Goal: Check status: Check status

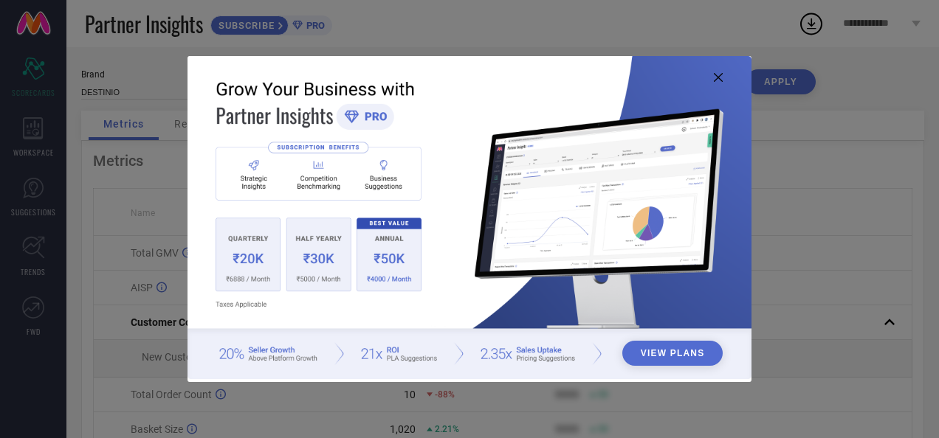
click at [713, 77] on img at bounding box center [468, 218] width 563 height 324
click at [719, 73] on icon at bounding box center [718, 77] width 9 height 9
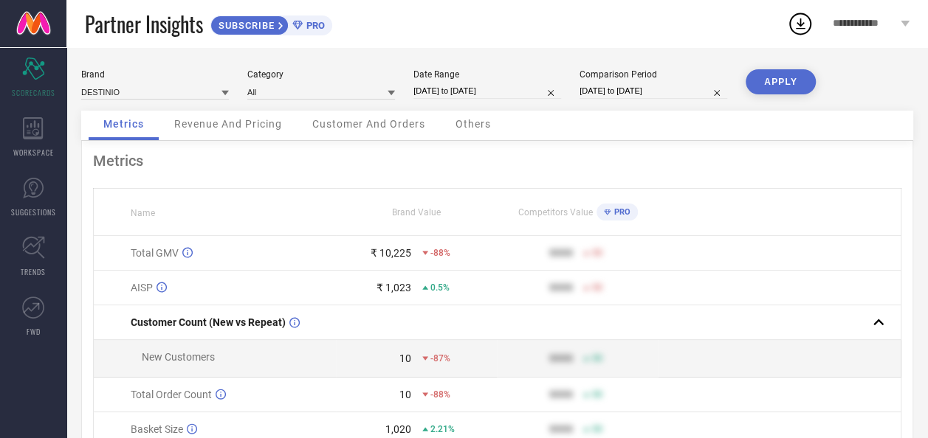
click at [477, 93] on input "[DATE] to [DATE]" at bounding box center [487, 90] width 148 height 15
select select "7"
select select "2025"
select select "8"
select select "2025"
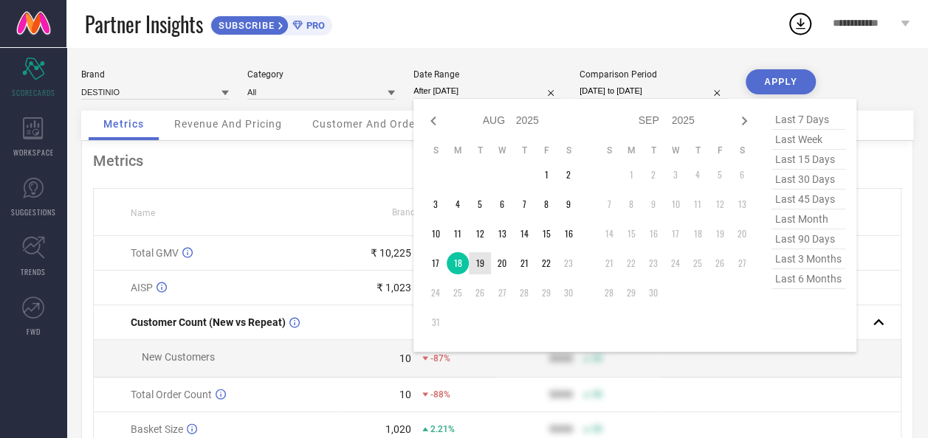
click at [480, 260] on td "19" at bounding box center [480, 263] width 22 height 22
type input "[DATE] to [DATE]"
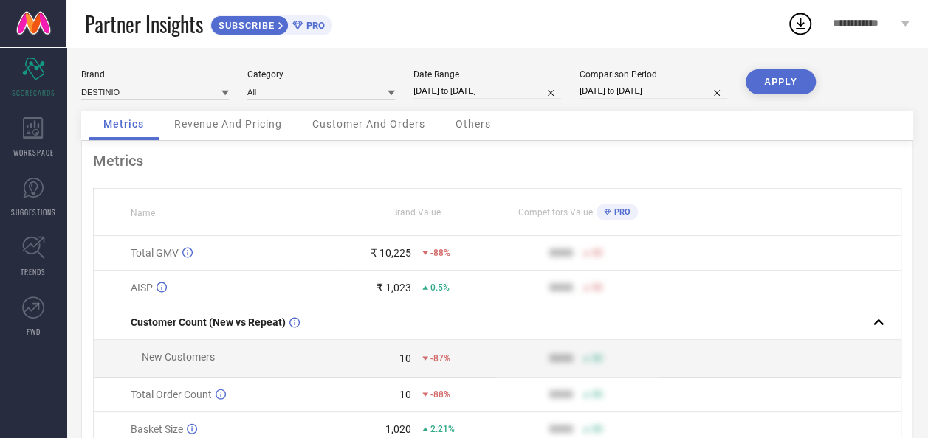
click at [782, 80] on button "APPLY" at bounding box center [780, 81] width 70 height 25
select select "7"
select select "2025"
select select "8"
select select "2025"
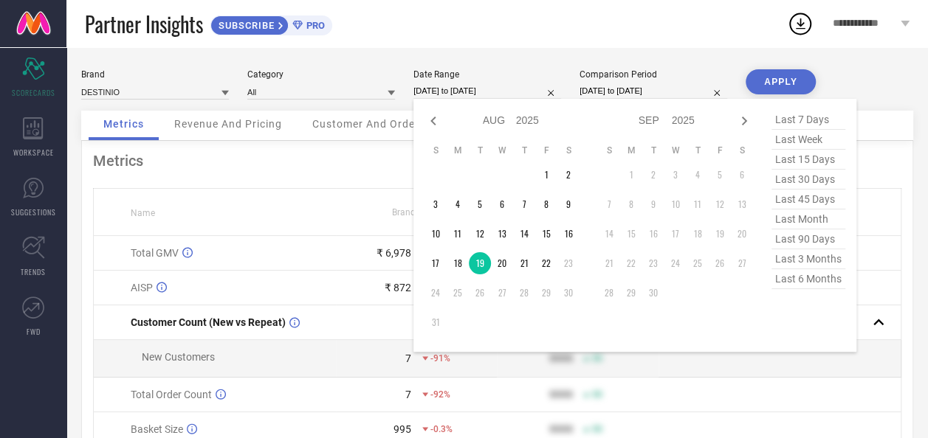
click at [478, 94] on input "[DATE] to [DATE]" at bounding box center [487, 90] width 148 height 15
click at [500, 269] on td "20" at bounding box center [502, 263] width 22 height 22
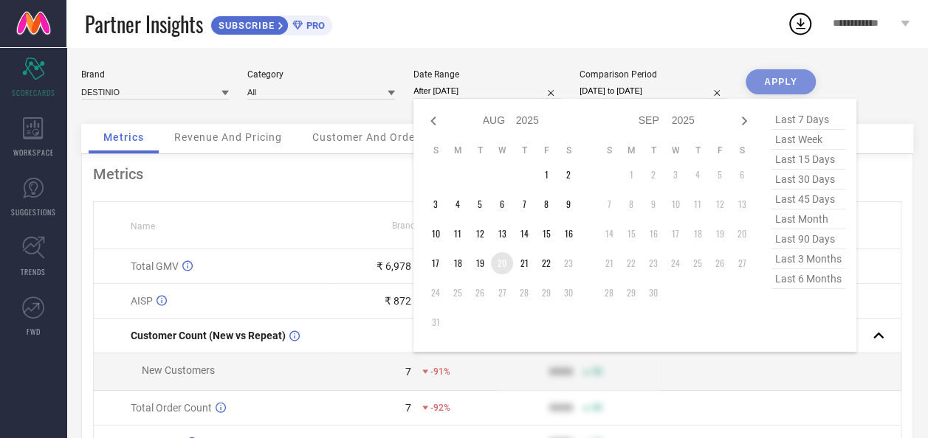
type input "[DATE] to [DATE]"
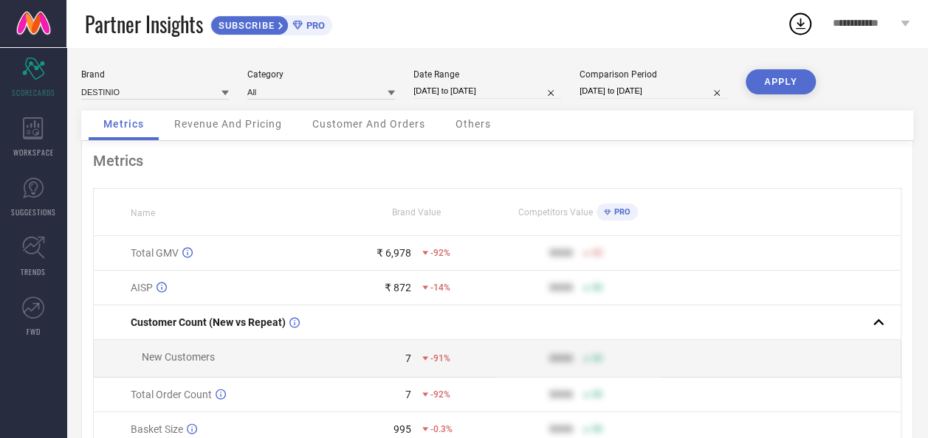
click at [776, 84] on button "APPLY" at bounding box center [780, 81] width 70 height 25
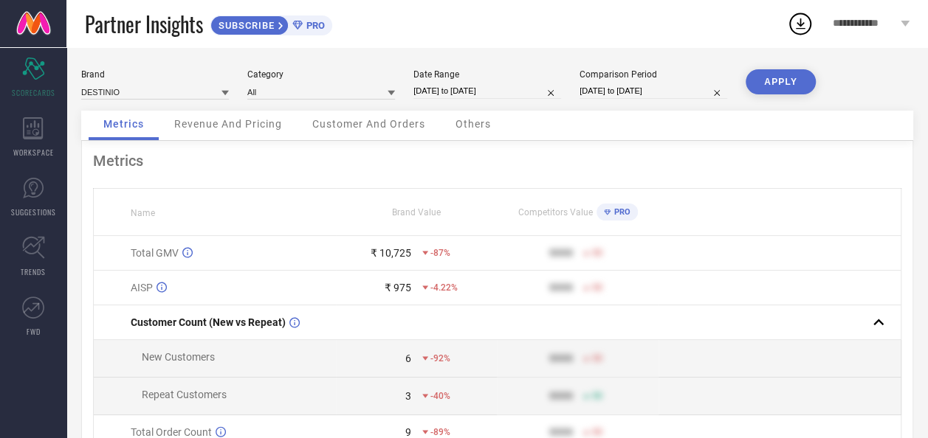
click at [610, 92] on input "[DATE] to [DATE]" at bounding box center [653, 90] width 148 height 15
select select "5"
select select "2025"
select select "6"
select select "2025"
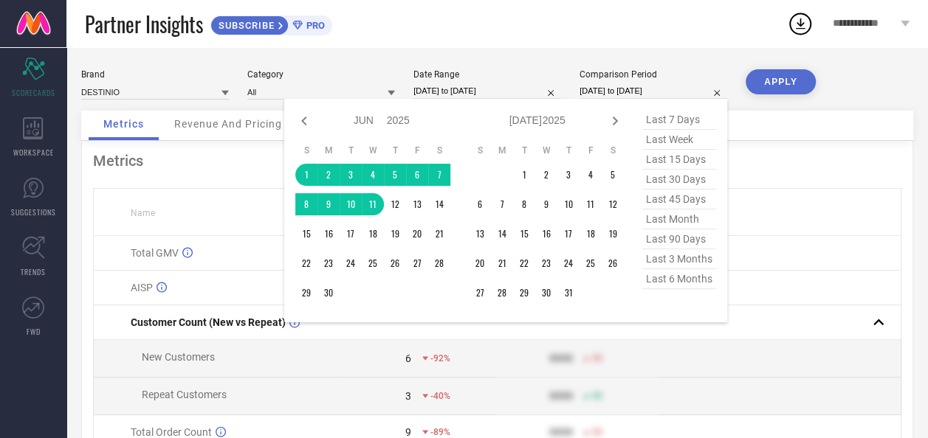
click at [476, 89] on input "[DATE] to [DATE]" at bounding box center [487, 90] width 148 height 15
select select "7"
select select "2025"
select select "8"
select select "2025"
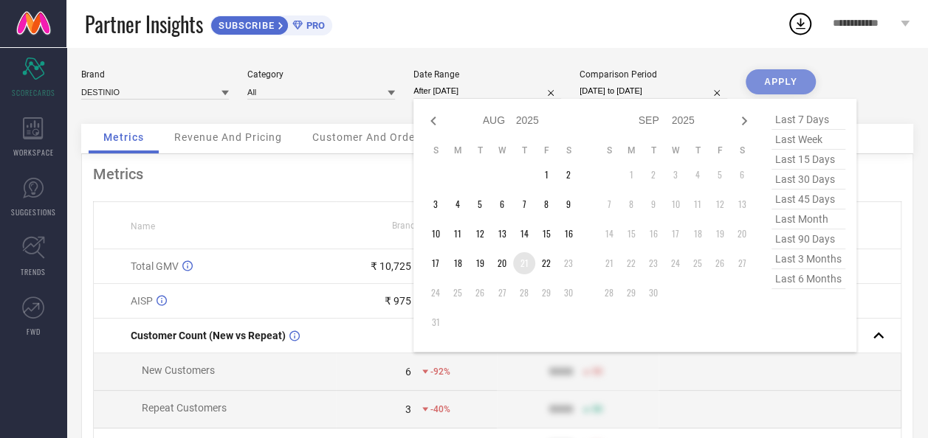
click at [527, 265] on td "21" at bounding box center [524, 263] width 22 height 22
type input "[DATE] to [DATE]"
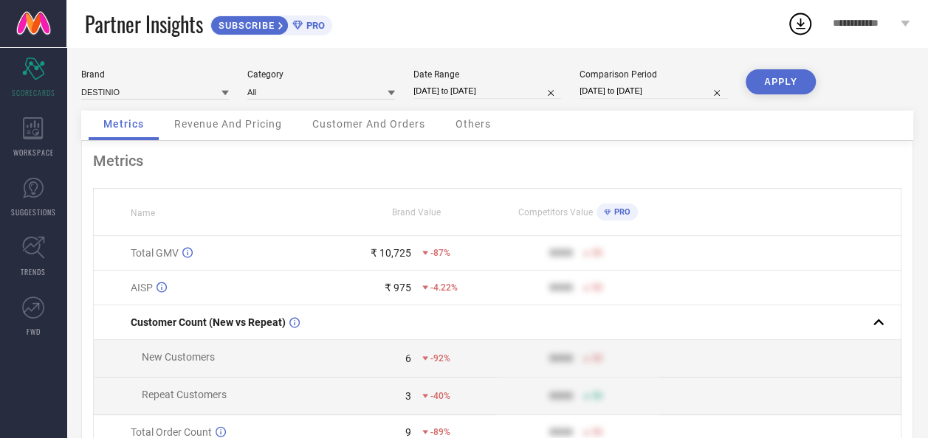
click at [781, 88] on button "APPLY" at bounding box center [780, 81] width 70 height 25
click at [492, 89] on input "[DATE] to [DATE]" at bounding box center [487, 90] width 148 height 15
select select "7"
select select "2025"
select select "8"
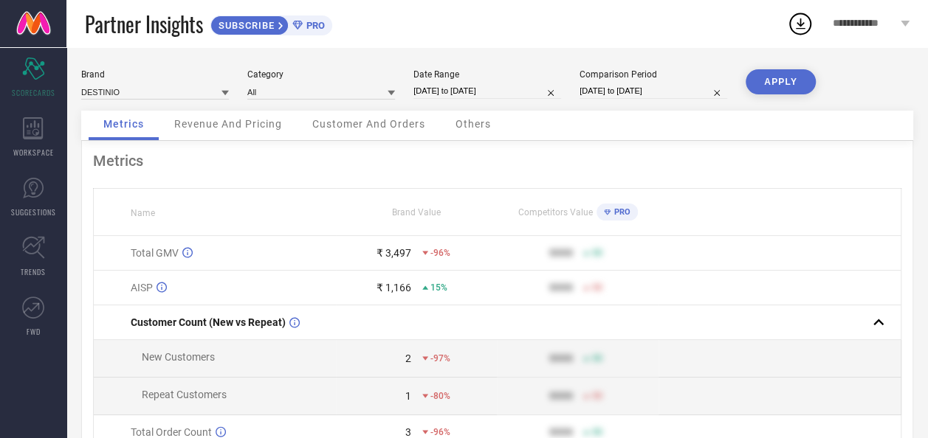
select select "2025"
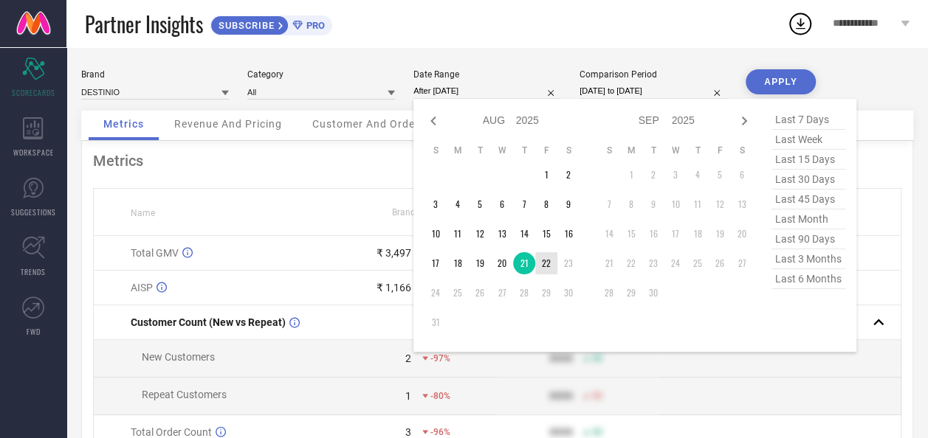
click at [549, 262] on td "22" at bounding box center [546, 263] width 22 height 22
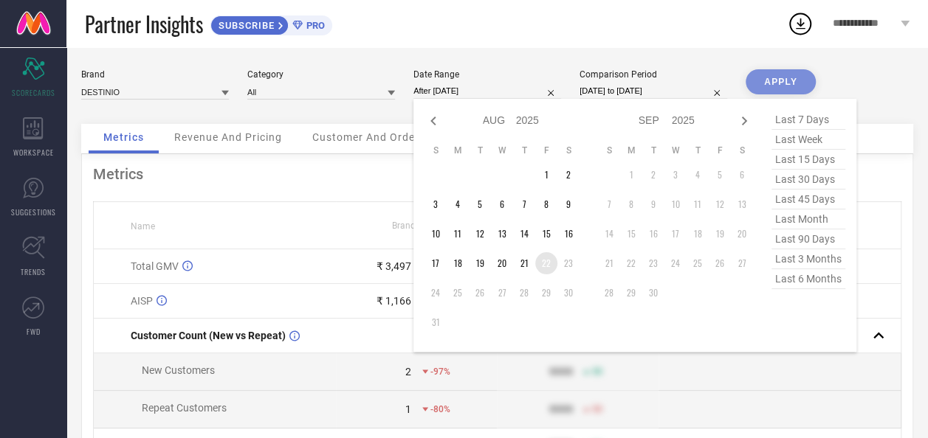
type input "[DATE] to [DATE]"
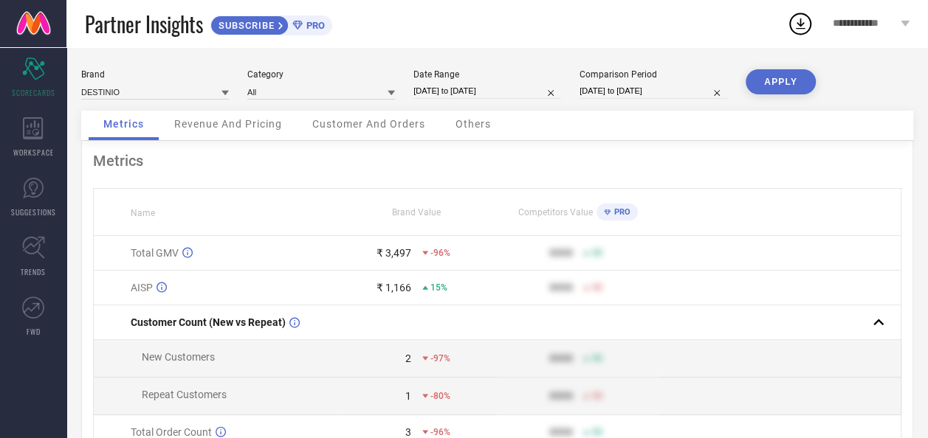
click at [779, 84] on button "APPLY" at bounding box center [780, 81] width 70 height 25
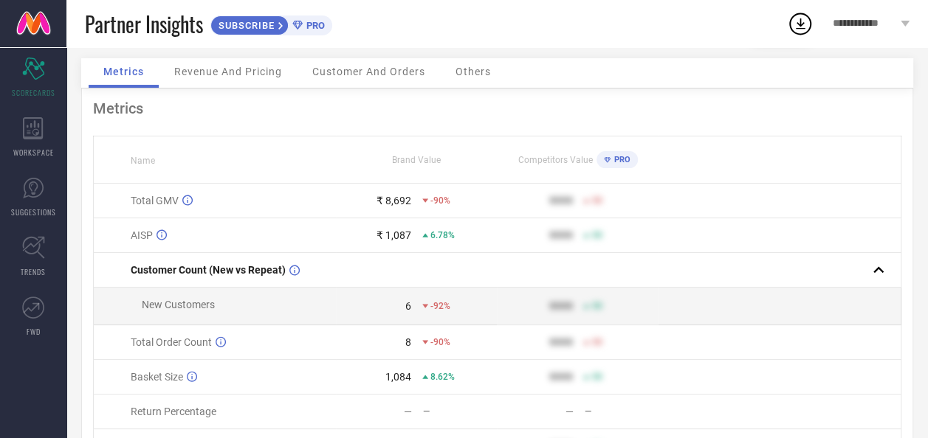
scroll to position [74, 0]
